Goal: Task Accomplishment & Management: Complete application form

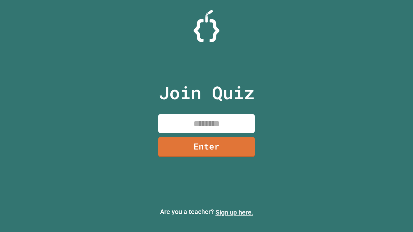
click at [234, 213] on link "Sign up here." at bounding box center [235, 213] width 38 height 8
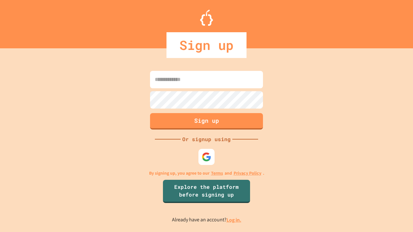
click at [234, 220] on link "Log in." at bounding box center [234, 220] width 15 height 7
